Goal: Transaction & Acquisition: Purchase product/service

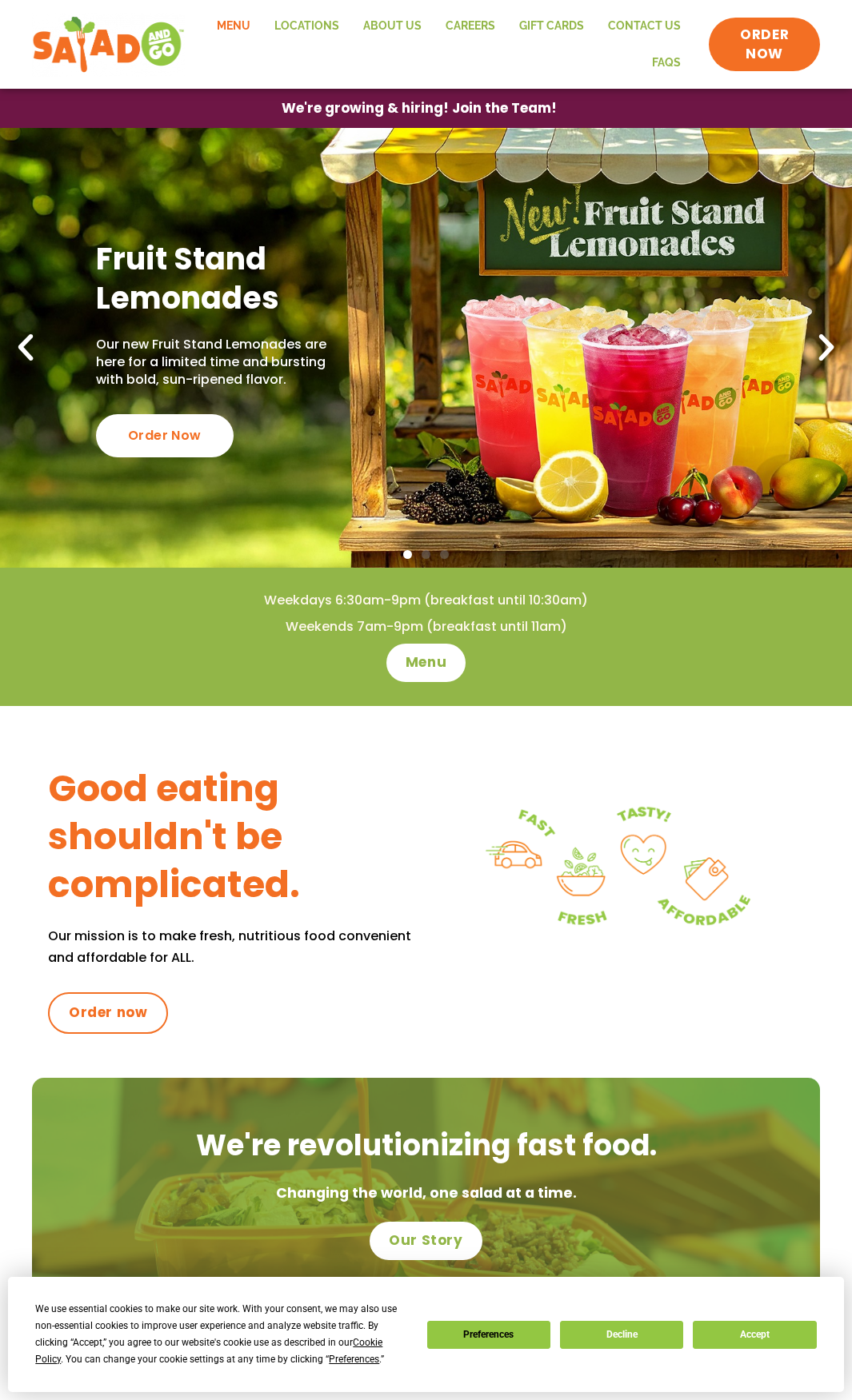
click at [249, 24] on link "Menu" at bounding box center [234, 26] width 58 height 37
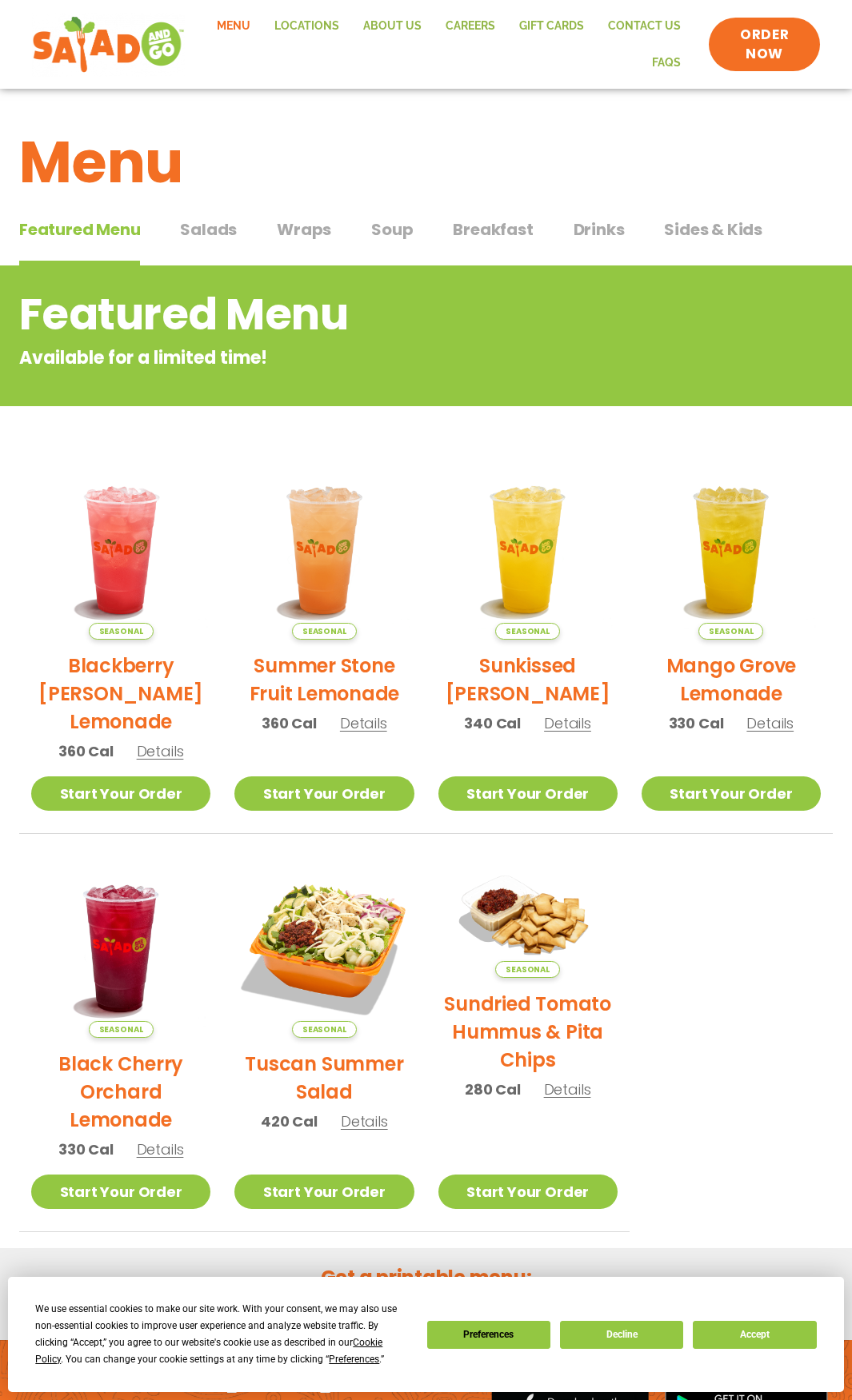
click at [218, 233] on span "Salads" at bounding box center [208, 229] width 57 height 24
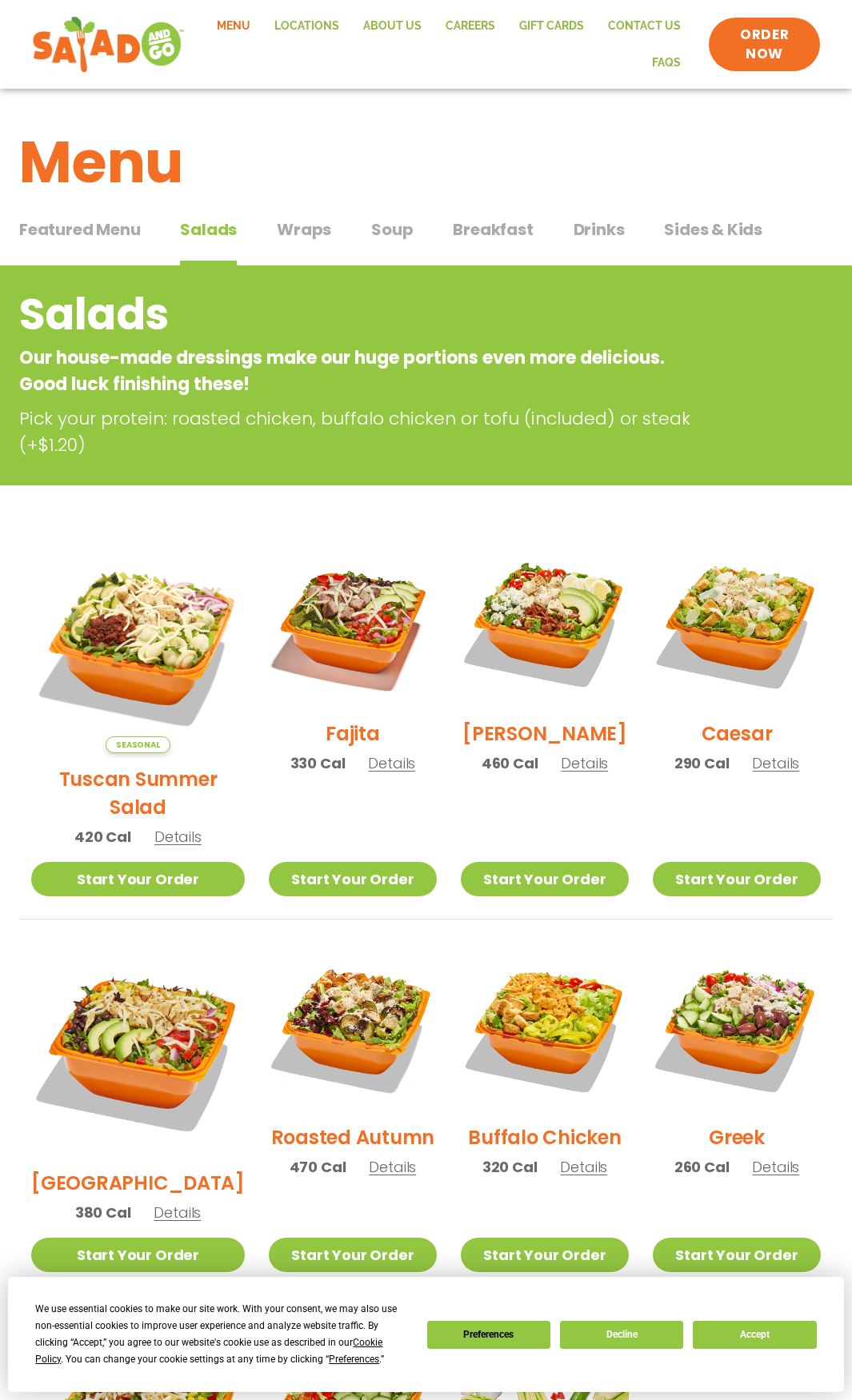
click at [303, 221] on span "Wraps" at bounding box center [304, 229] width 54 height 24
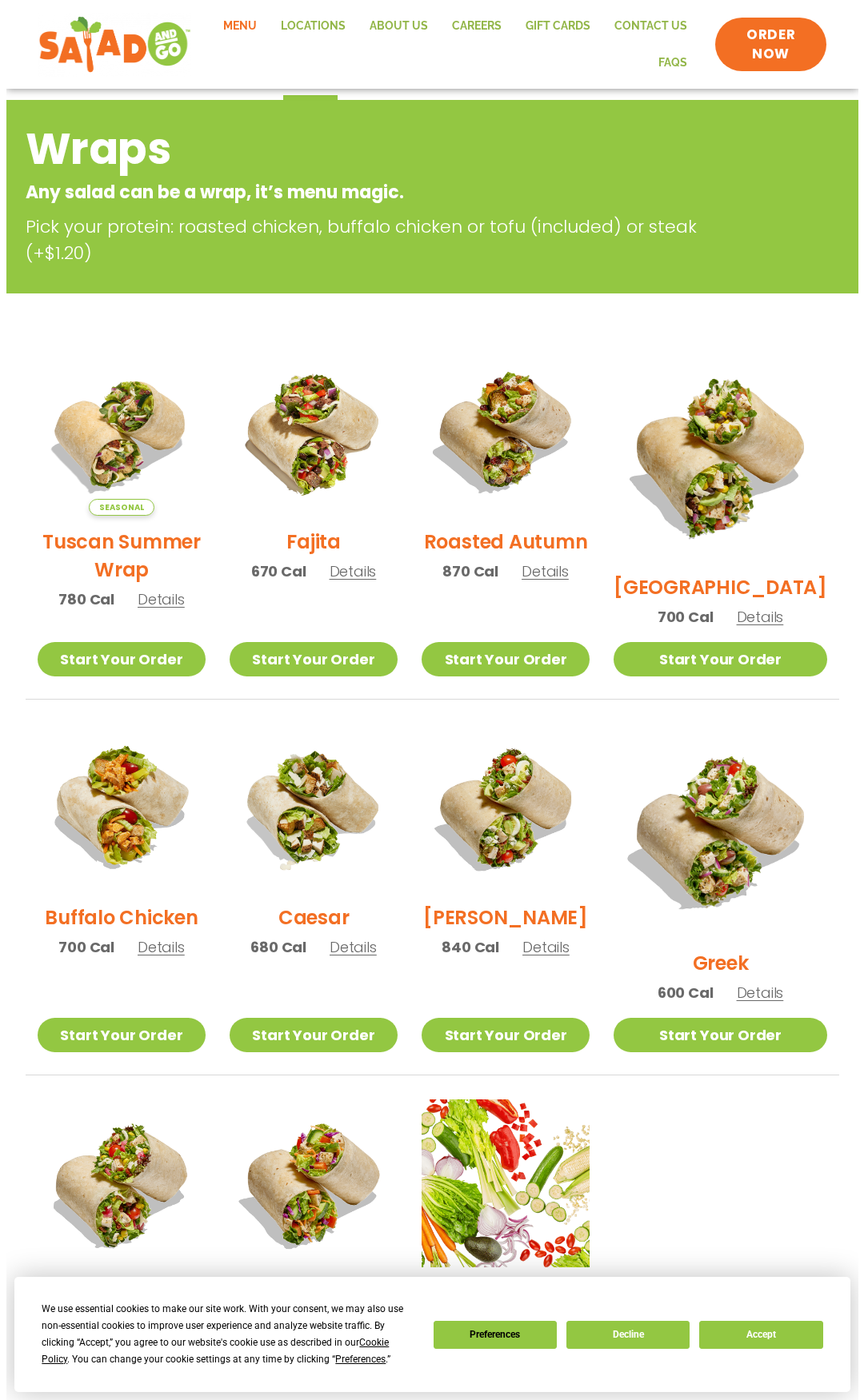
scroll to position [320, 0]
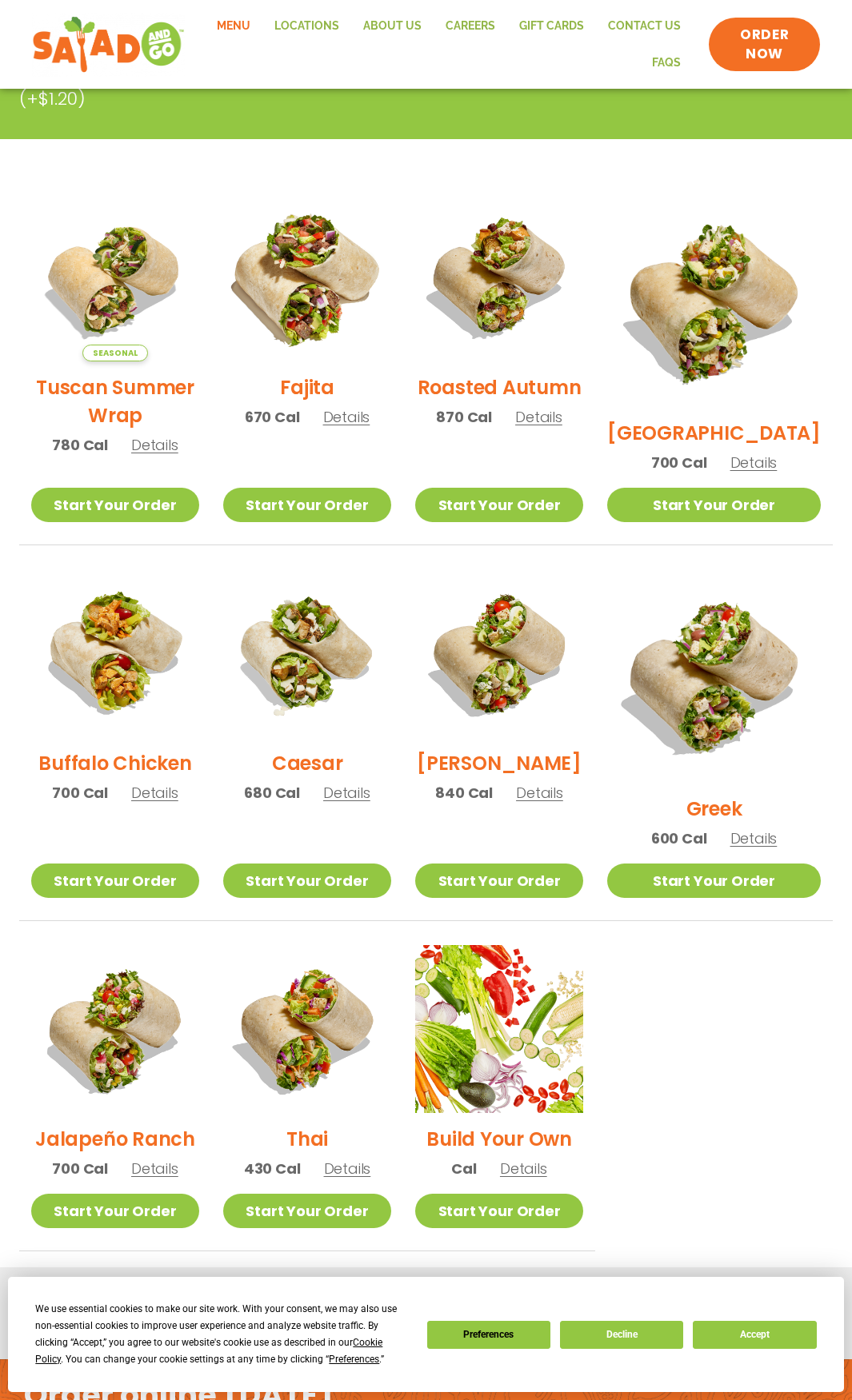
click at [322, 295] on img at bounding box center [307, 278] width 198 height 198
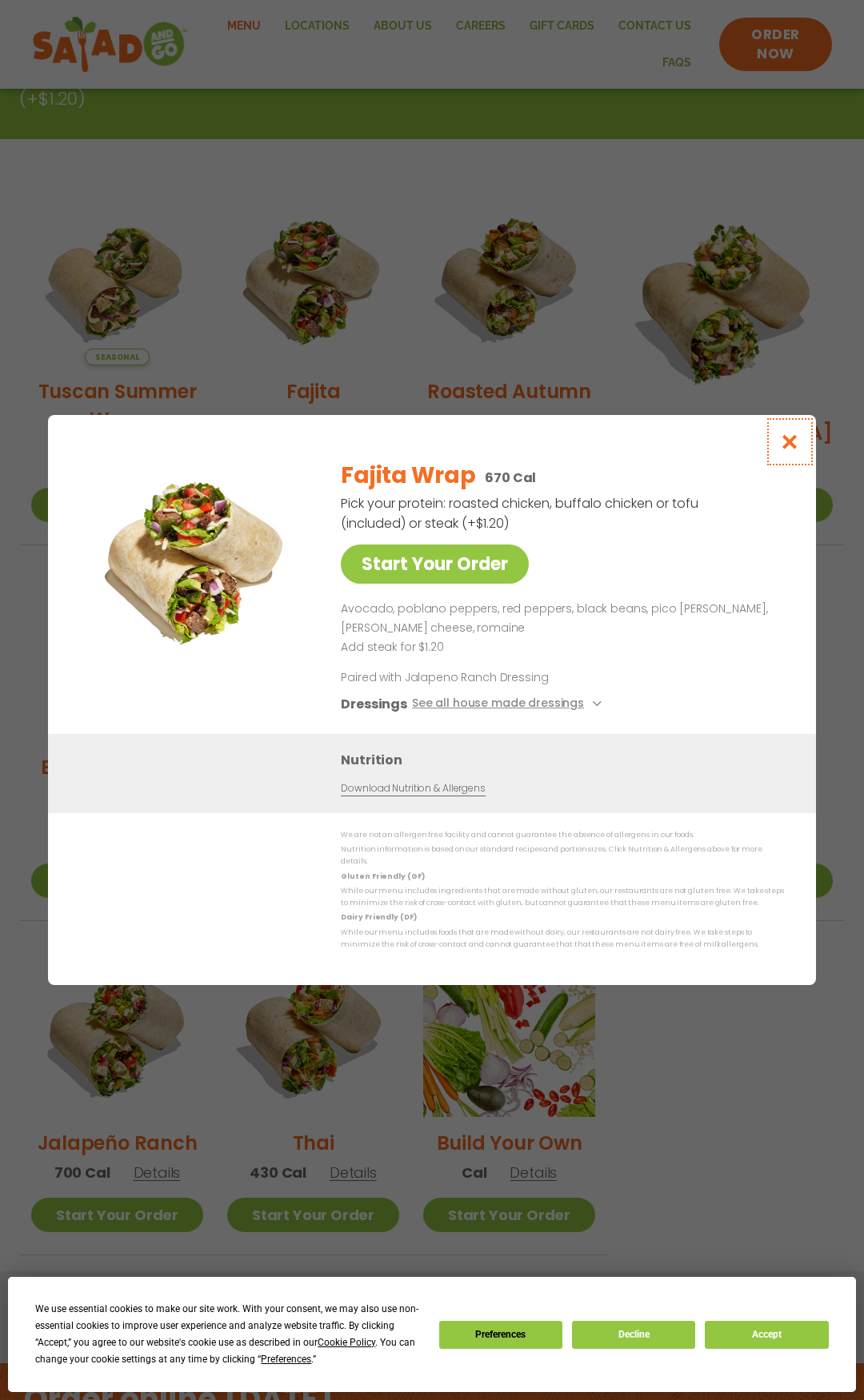
click at [800, 445] on icon "Close modal" at bounding box center [790, 441] width 20 height 17
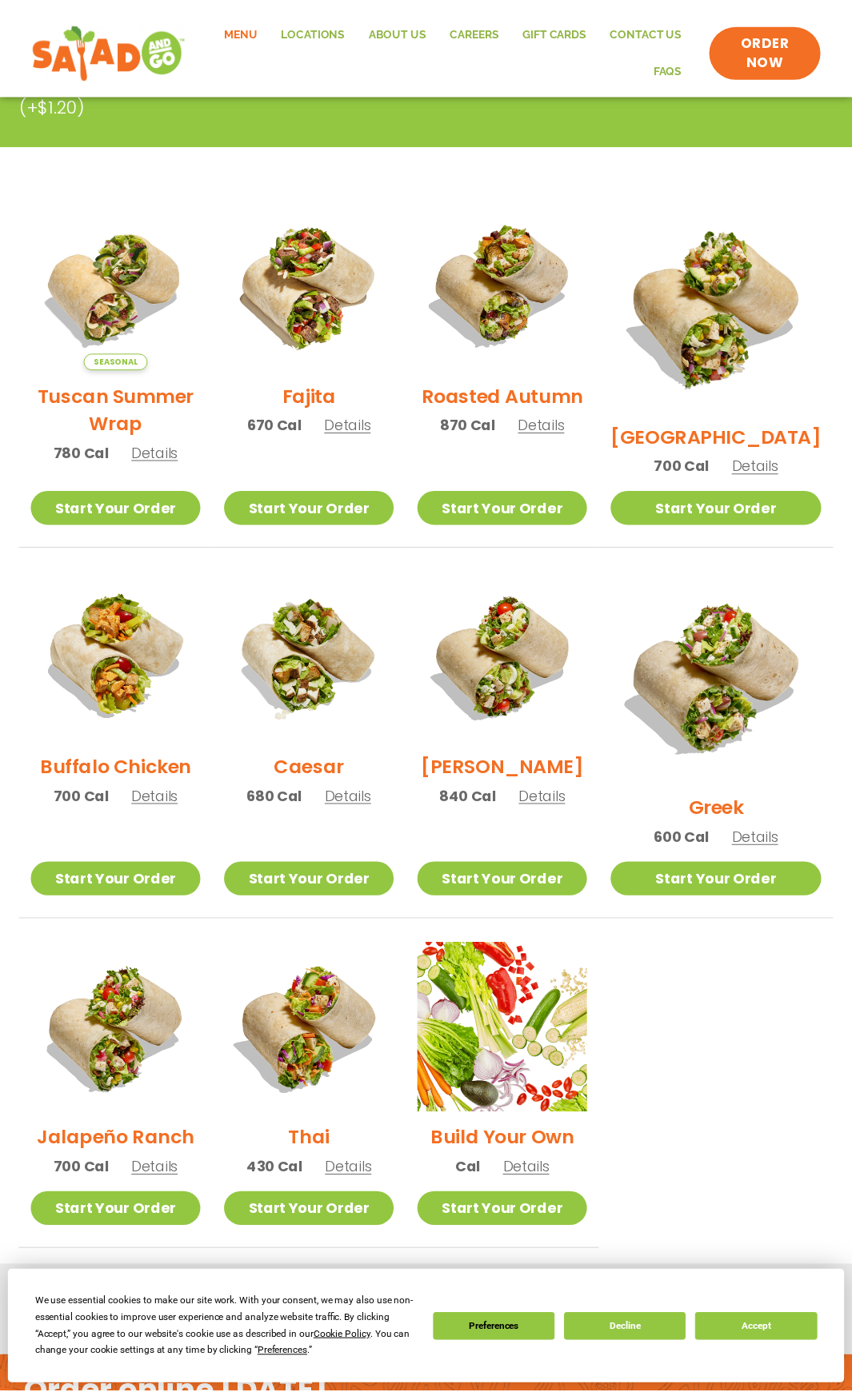
scroll to position [266, 0]
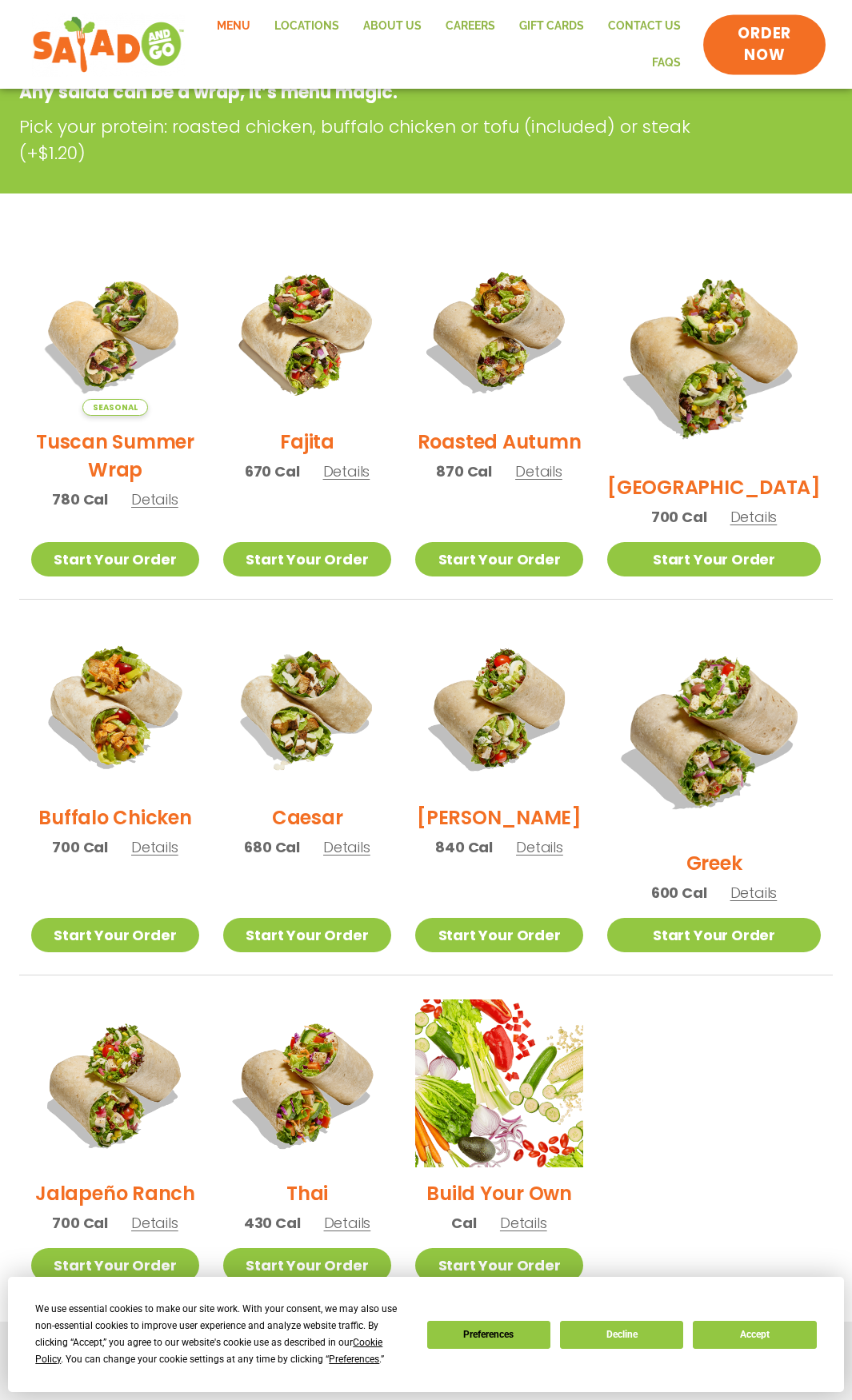
click at [779, 40] on span "ORDER NOW" at bounding box center [763, 44] width 86 height 42
